Goal: Register for event/course

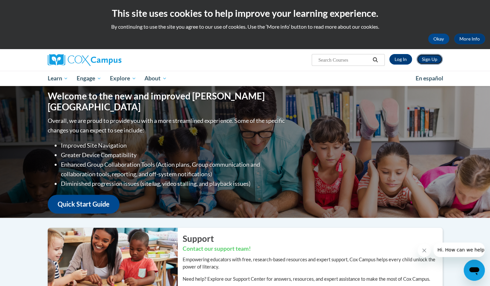
click at [425, 58] on link "Sign Up" at bounding box center [430, 59] width 26 height 11
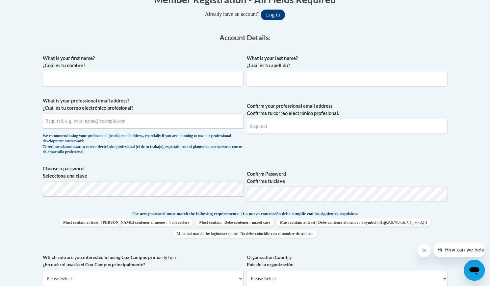
scroll to position [144, 0]
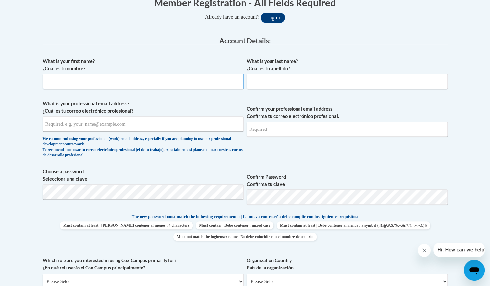
click at [97, 81] on input "What is your first name? ¿Cuál es tu nombre?" at bounding box center [143, 81] width 201 height 15
type input "Shirley"
type input "Sepulveda"
type input "shirleysepulveda82@gmail.com"
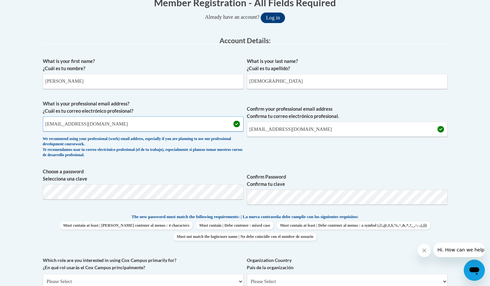
drag, startPoint x: 113, startPoint y: 122, endPoint x: 9, endPoint y: 135, distance: 104.4
click at [9, 135] on body "This site uses cookies to help improve your learning experience. By continuing …" at bounding box center [245, 257] width 490 height 803
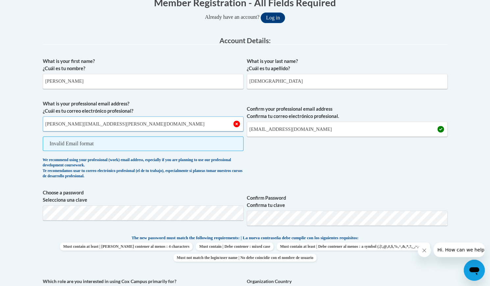
type input "shirley.sepulveda@students.cau.edu"
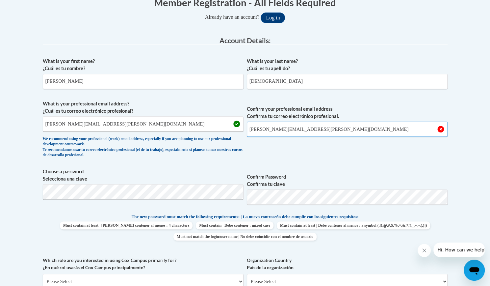
type input "shirley.sepulveda@students.cau.edu"
click at [162, 124] on input "shirley.sepulveda@students.cau.edu" at bounding box center [143, 123] width 201 height 15
type input "s"
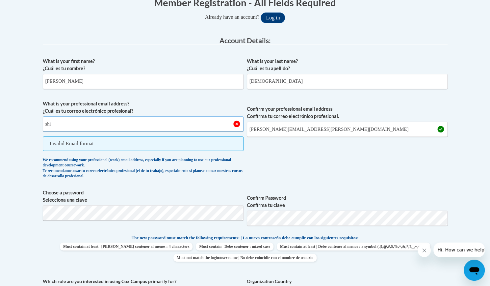
type input "shirleysepulveda82@gmail.com"
click at [292, 132] on input "shirley.sepulveda@students.cau.edu" at bounding box center [347, 128] width 201 height 15
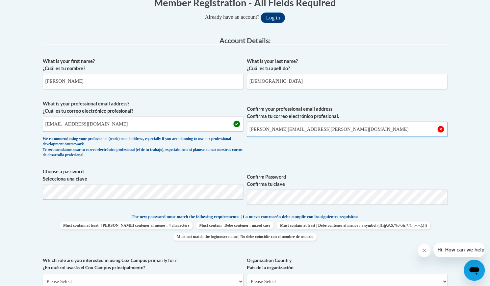
drag, startPoint x: 330, startPoint y: 129, endPoint x: 161, endPoint y: 132, distance: 169.8
click at [161, 132] on span "What is your professional email address? ¿Cuál es tu correo electrónico profesi…" at bounding box center [245, 130] width 405 height 61
type input "shirleysepulveda82@gmail.com"
click at [316, 157] on span "Confirm your professional email address Confirma tu correo electrónico profesio…" at bounding box center [347, 130] width 201 height 61
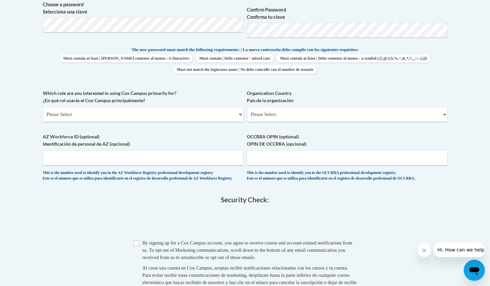
scroll to position [313, 0]
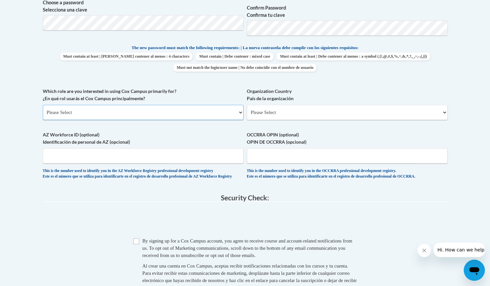
click at [133, 110] on select "Please Select College/University | Colegio/Universidad Community/Nonprofit Part…" at bounding box center [143, 112] width 201 height 15
select select "5a18ea06-2b54-4451-96f2-d152daf9eac5"
click at [43, 105] on select "Please Select College/University | Colegio/Universidad Community/Nonprofit Part…" at bounding box center [143, 112] width 201 height 15
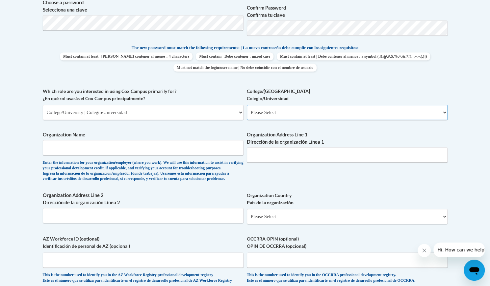
click at [308, 113] on select "Please Select College/University Staff | Empleado universitario College/Univers…" at bounding box center [347, 112] width 201 height 15
select select "99b32b07-cffc-426c-8bf6-0cd77760d84b"
click at [247, 105] on select "Please Select College/University Staff | Empleado universitario College/Univers…" at bounding box center [347, 112] width 201 height 15
click at [157, 150] on input "Organization Name" at bounding box center [143, 147] width 201 height 15
type input "District of Columbia Public Schools"
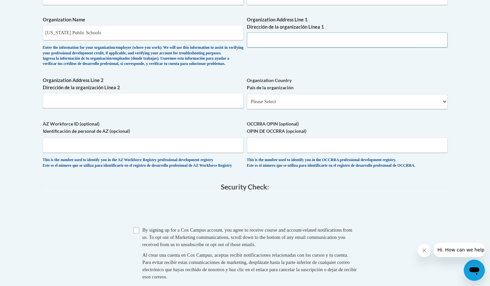
scroll to position [433, 0]
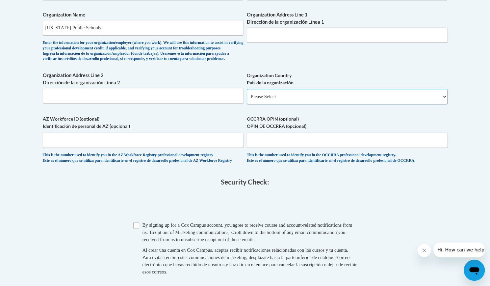
click at [280, 104] on select "Please Select United States | Estados Unidos Outside of the United States | Fue…" at bounding box center [347, 96] width 201 height 15
select select "ad49bcad-a171-4b2e-b99c-48b446064914"
click at [247, 99] on select "Please Select United States | Estados Unidos Outside of the United States | Fue…" at bounding box center [347, 96] width 201 height 15
select select
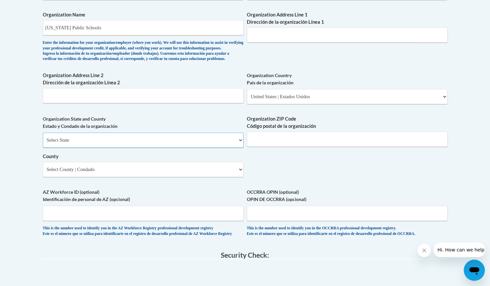
click at [96, 147] on select "Select State Alabama Alaska Arizona Arkansas California Colorado Connecticut De…" at bounding box center [143, 139] width 201 height 15
select select "District of Columbia"
click at [43, 143] on select "Select State Alabama Alaska Arizona Arkansas California Colorado Connecticut De…" at bounding box center [143, 139] width 201 height 15
click at [274, 146] on input "Organization ZIP Code Código postal de la organización" at bounding box center [347, 138] width 201 height 15
type input "20001"
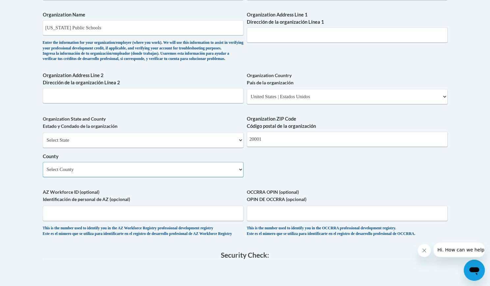
click at [95, 177] on select "Select County District of Columbia" at bounding box center [143, 169] width 201 height 15
select select "District of Columbia"
click at [43, 172] on select "Select County District of Columbia" at bounding box center [143, 169] width 201 height 15
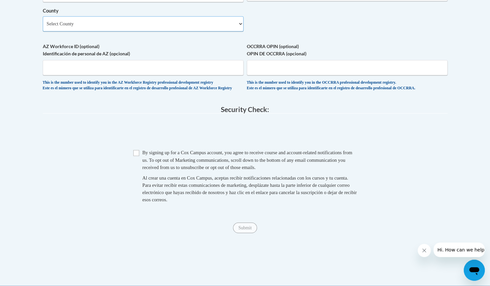
scroll to position [637, 0]
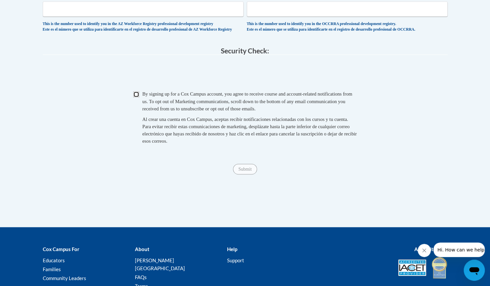
click at [136, 97] on input "Checkbox" at bounding box center [136, 94] width 6 height 6
checkbox input "true"
click at [248, 174] on input "Submit" at bounding box center [245, 169] width 24 height 11
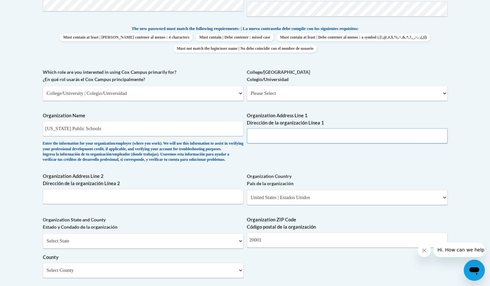
scroll to position [330, 0]
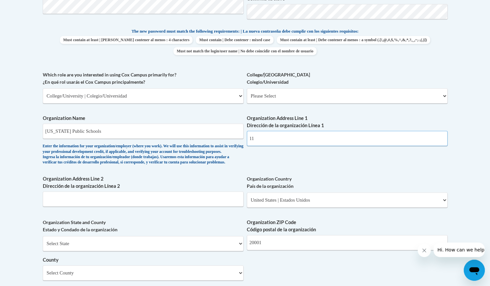
type input "1"
type input "1200 First Street NE"
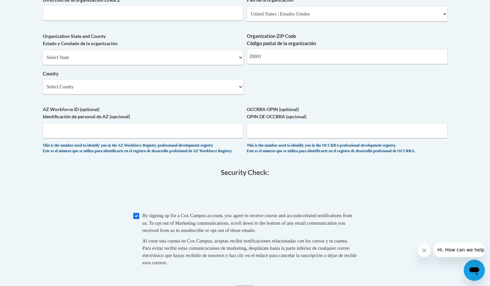
scroll to position [512, 0]
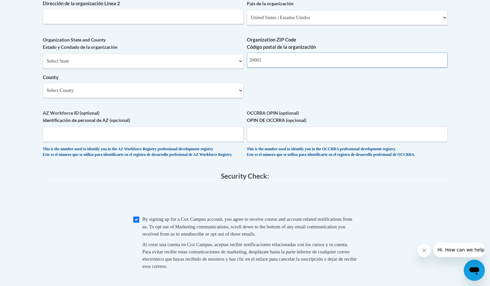
click at [294, 67] on input "20001" at bounding box center [347, 59] width 201 height 15
type input "20002"
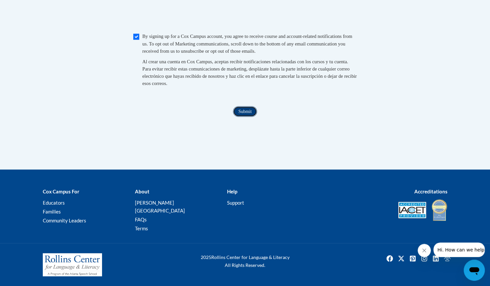
click at [249, 116] on input "Submit" at bounding box center [245, 111] width 24 height 11
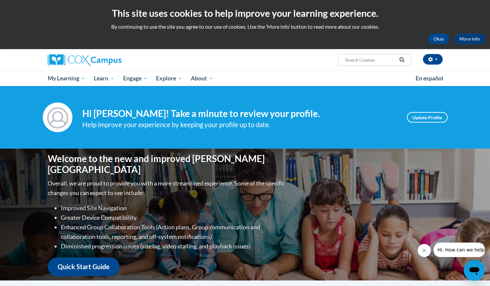
click at [353, 59] on input "Search..." at bounding box center [370, 60] width 53 height 8
type input "Early Literacy"
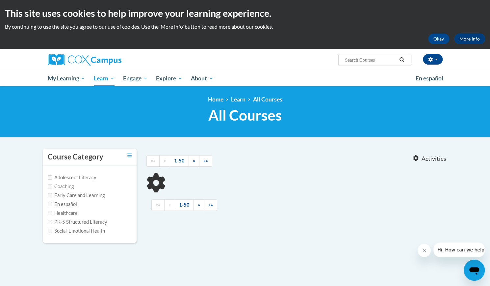
type input "Early Literacy"
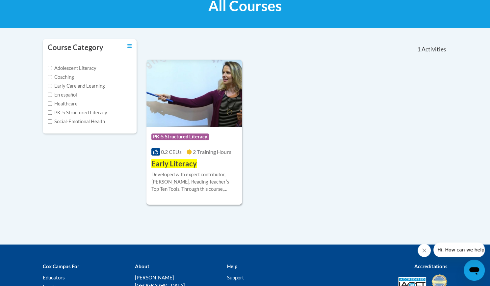
scroll to position [127, 0]
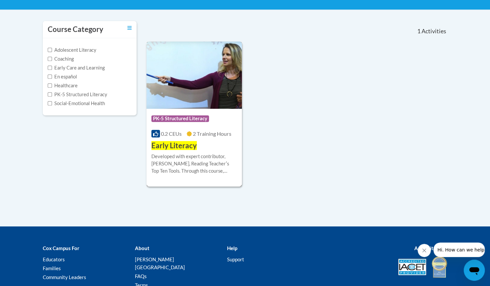
click at [173, 167] on div "Developed with expert contributor, Dr. Deborah Glaser, Reading Teacherʹs Top Te…" at bounding box center [194, 164] width 86 height 22
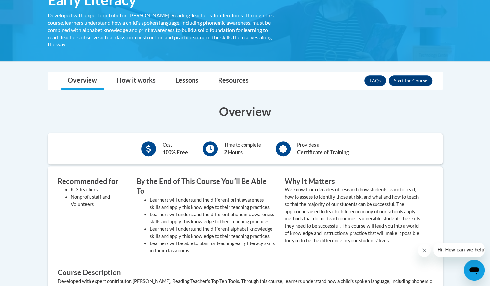
scroll to position [110, 0]
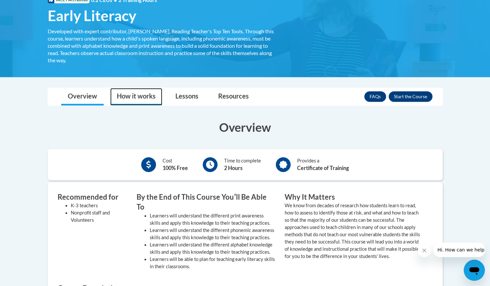
click at [122, 100] on link "How it works" at bounding box center [136, 96] width 52 height 17
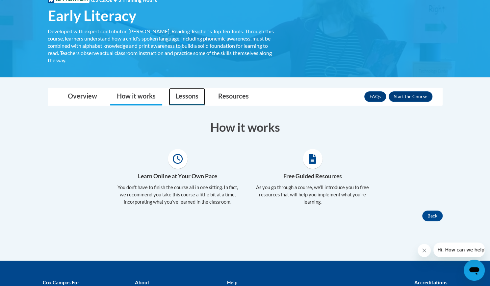
click at [183, 98] on link "Lessons" at bounding box center [187, 96] width 36 height 17
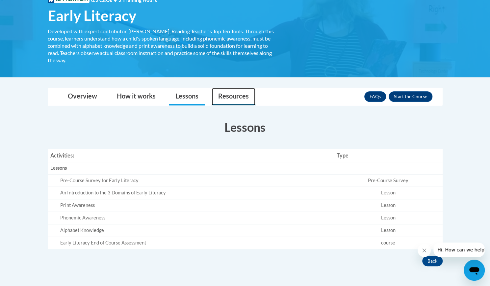
click at [226, 96] on link "Resources" at bounding box center [234, 96] width 44 height 17
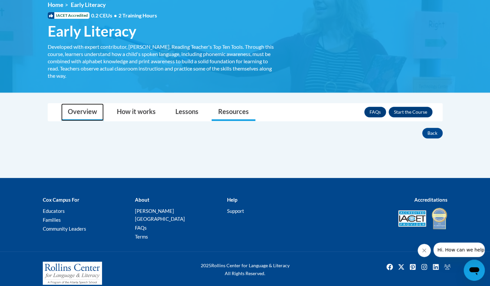
click at [84, 115] on link "Overview" at bounding box center [82, 111] width 42 height 17
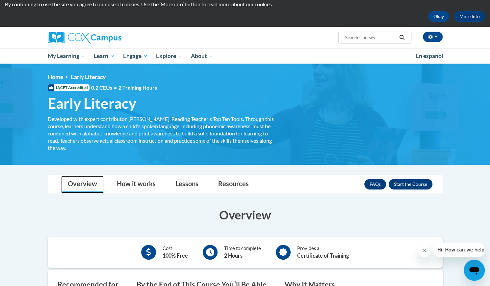
scroll to position [0, 0]
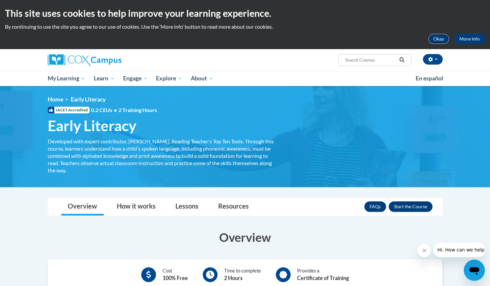
click at [436, 39] on button "Okay" at bounding box center [438, 39] width 21 height 11
